Goal: Find specific page/section: Find specific page/section

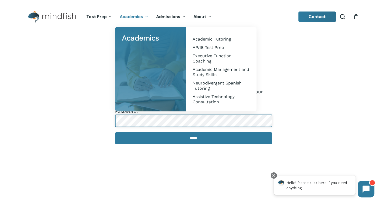
click at [165, 127] on p "Password: *****" at bounding box center [193, 129] width 157 height 43
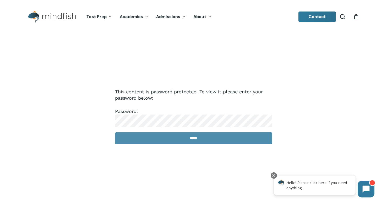
click at [173, 140] on input "*****" at bounding box center [193, 139] width 157 height 12
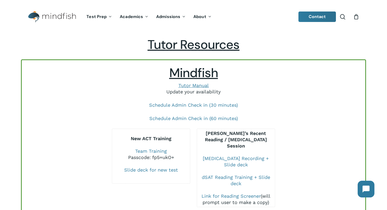
click at [206, 92] on link "Update your availability" at bounding box center [193, 92] width 54 height 6
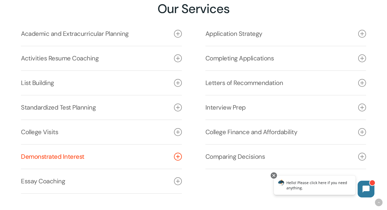
scroll to position [720, 0]
